Goal: Task Accomplishment & Management: Use online tool/utility

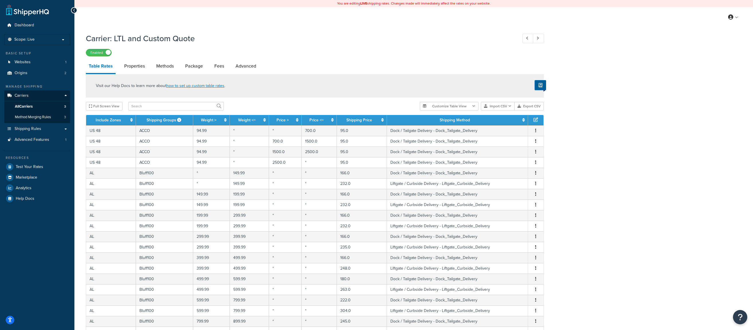
select select "25"
click at [497, 106] on button "Import CSV" at bounding box center [498, 106] width 34 height 9
click at [39, 118] on span "Method Merging Rules" at bounding box center [33, 117] width 36 height 5
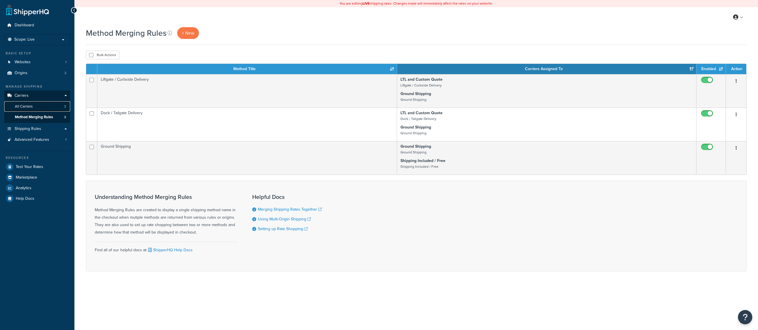
click at [40, 109] on link "All Carriers 3" at bounding box center [37, 106] width 66 height 11
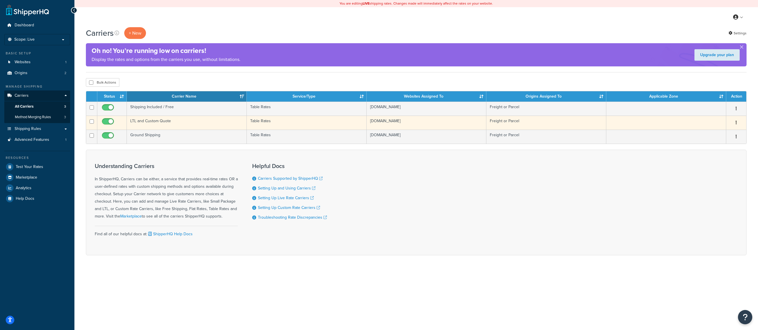
click at [341, 123] on td "Table Rates" at bounding box center [307, 123] width 120 height 14
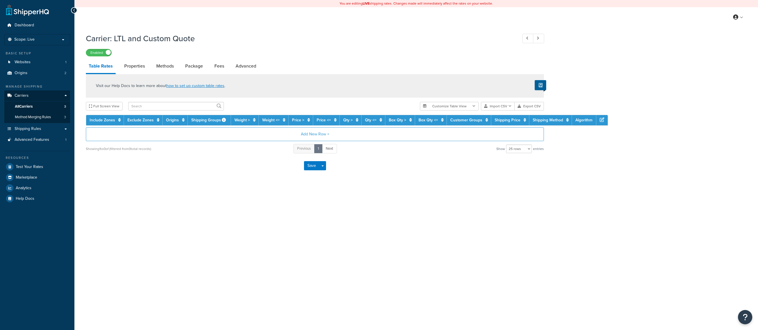
select select "25"
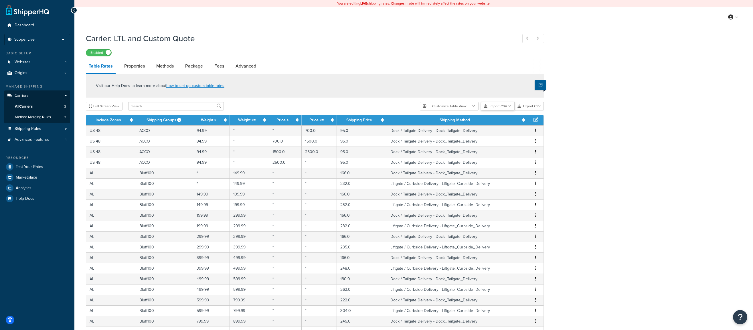
click at [504, 105] on button "Import CSV" at bounding box center [498, 106] width 34 height 9
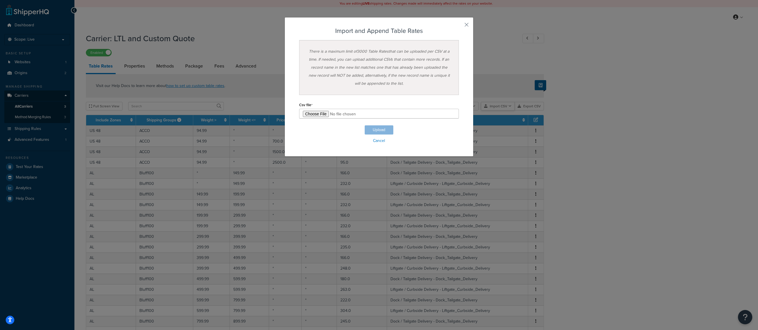
click at [506, 111] on div "Customize Table View Show all columns Show selected columns Import CSV Import a…" at bounding box center [482, 106] width 124 height 9
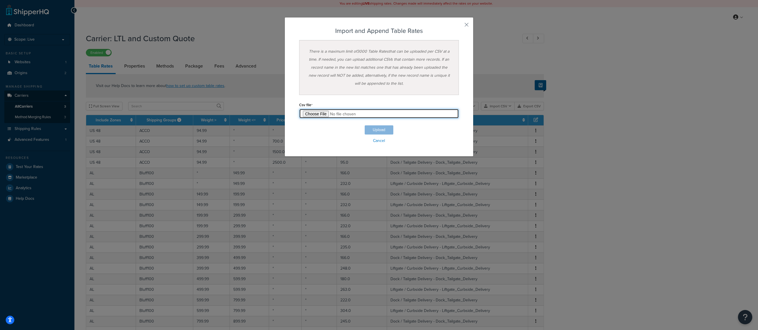
click at [317, 113] on input "file" at bounding box center [379, 114] width 160 height 10
type input "C:\fakepath\ncs-shq-1.csv"
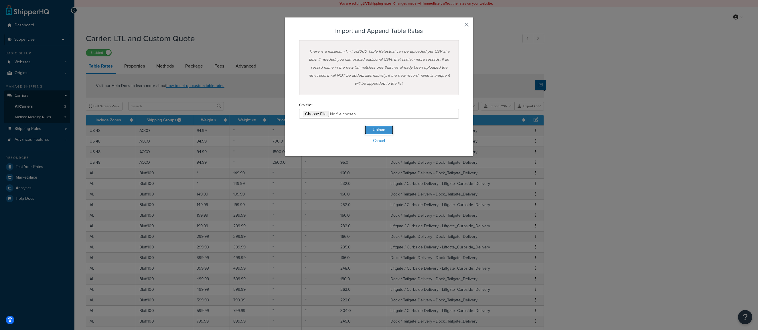
click at [371, 131] on button "Upload" at bounding box center [379, 129] width 29 height 9
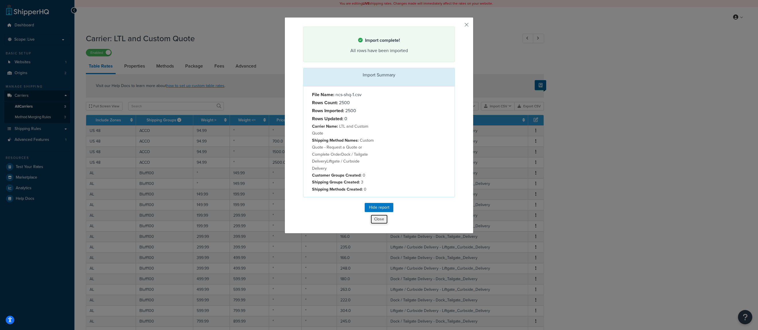
click at [380, 220] on button "Close" at bounding box center [378, 219] width 17 height 10
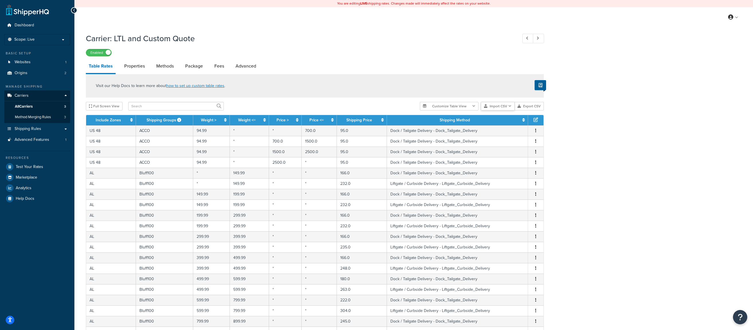
click at [509, 106] on icon "button" at bounding box center [509, 105] width 3 height 3
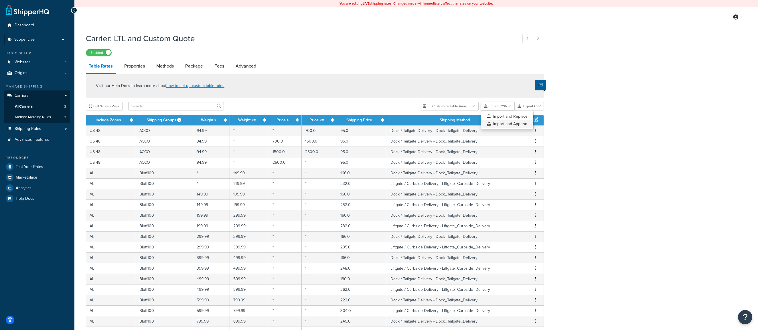
click at [509, 111] on div "Customize Table View Show all columns Show selected columns Import CSV Import a…" at bounding box center [482, 106] width 124 height 9
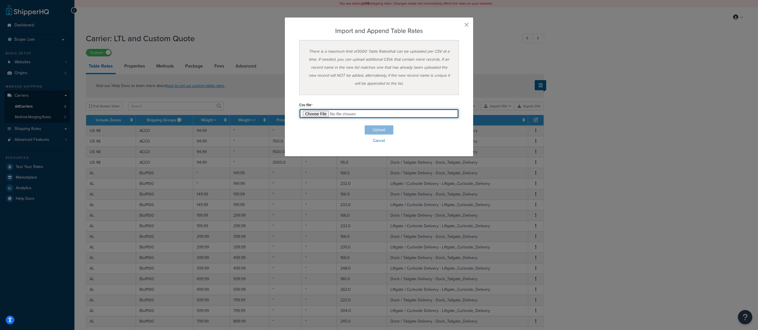
click at [307, 111] on input "file" at bounding box center [379, 114] width 160 height 10
type input "C:\fakepath\ncs-shq-2.csv"
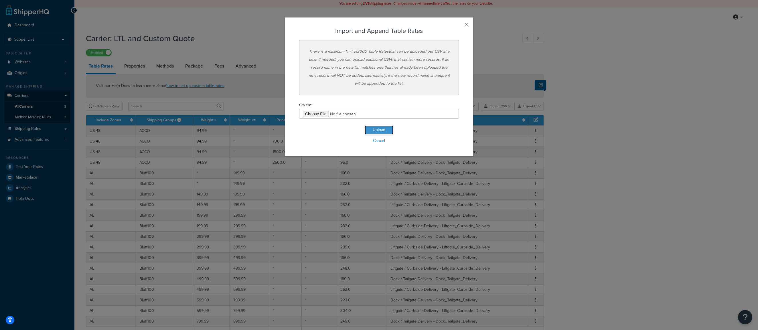
click at [376, 130] on button "Upload" at bounding box center [379, 129] width 29 height 9
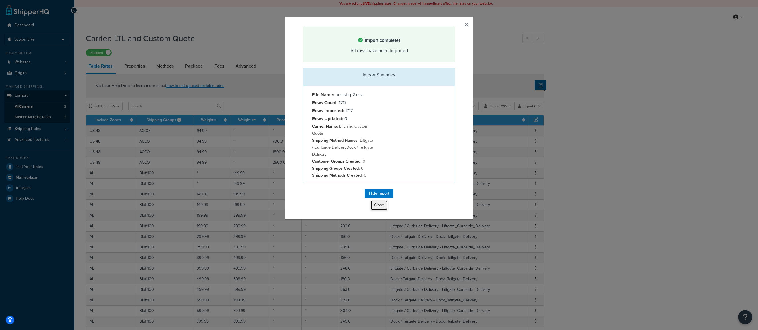
click at [377, 207] on button "Close" at bounding box center [378, 205] width 17 height 10
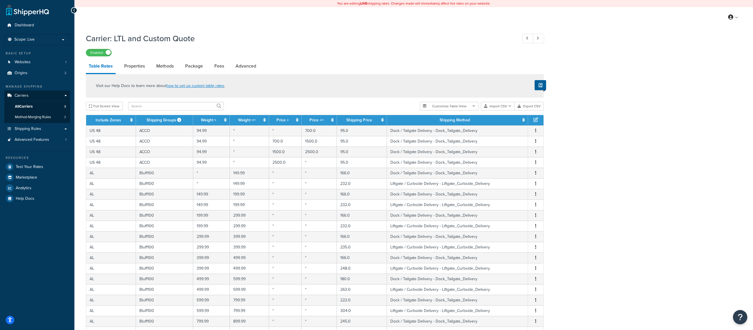
scroll to position [142, 0]
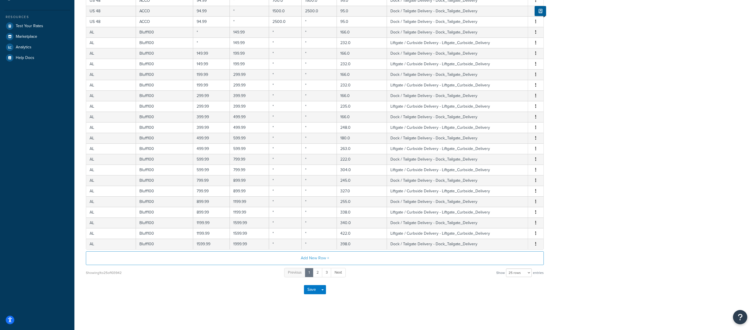
drag, startPoint x: 583, startPoint y: 151, endPoint x: 580, endPoint y: 275, distance: 123.7
click at [306, 289] on button "Save" at bounding box center [311, 289] width 15 height 9
